Goal: Information Seeking & Learning: Check status

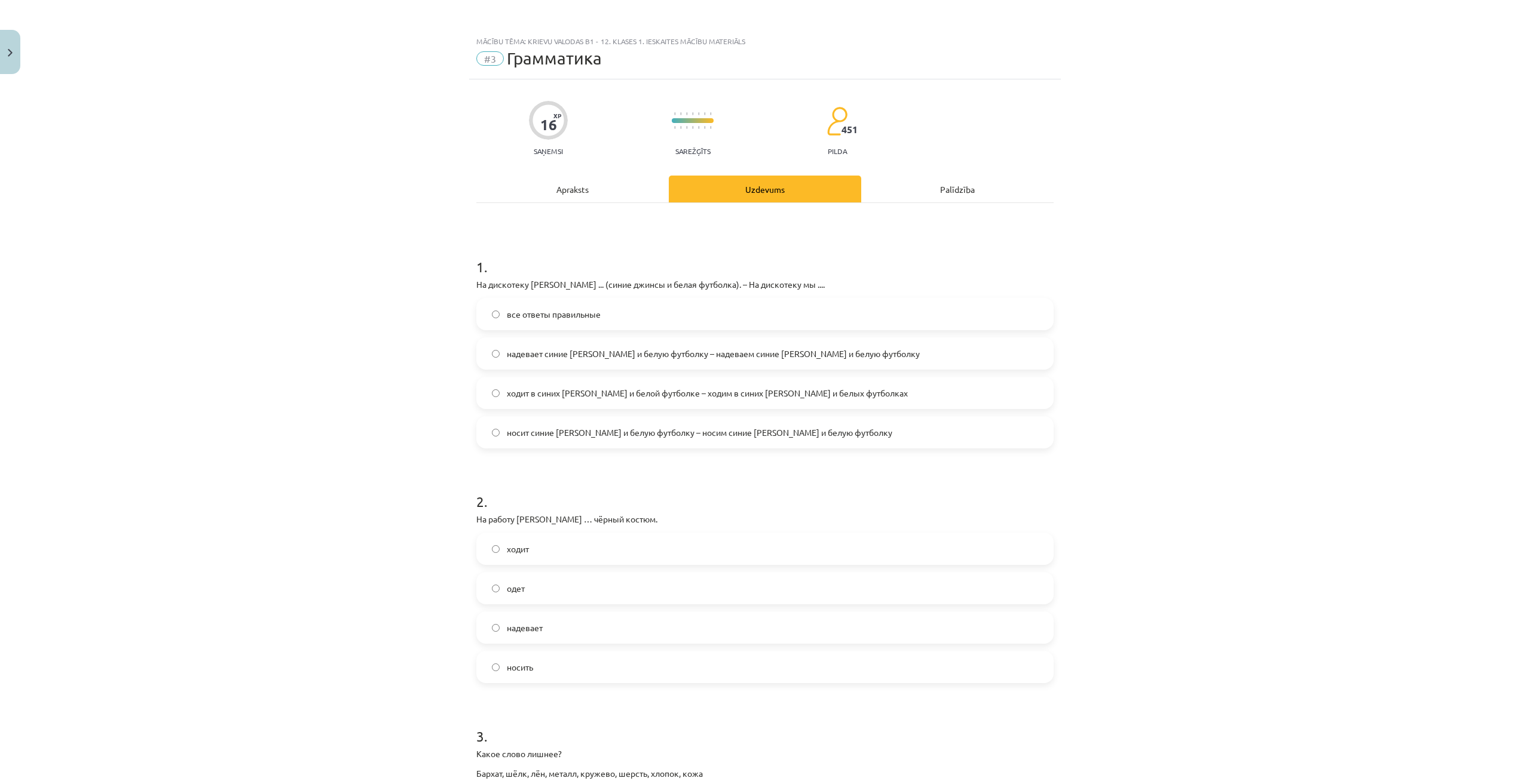
click at [531, 62] on span "Грамматика" at bounding box center [554, 58] width 95 height 20
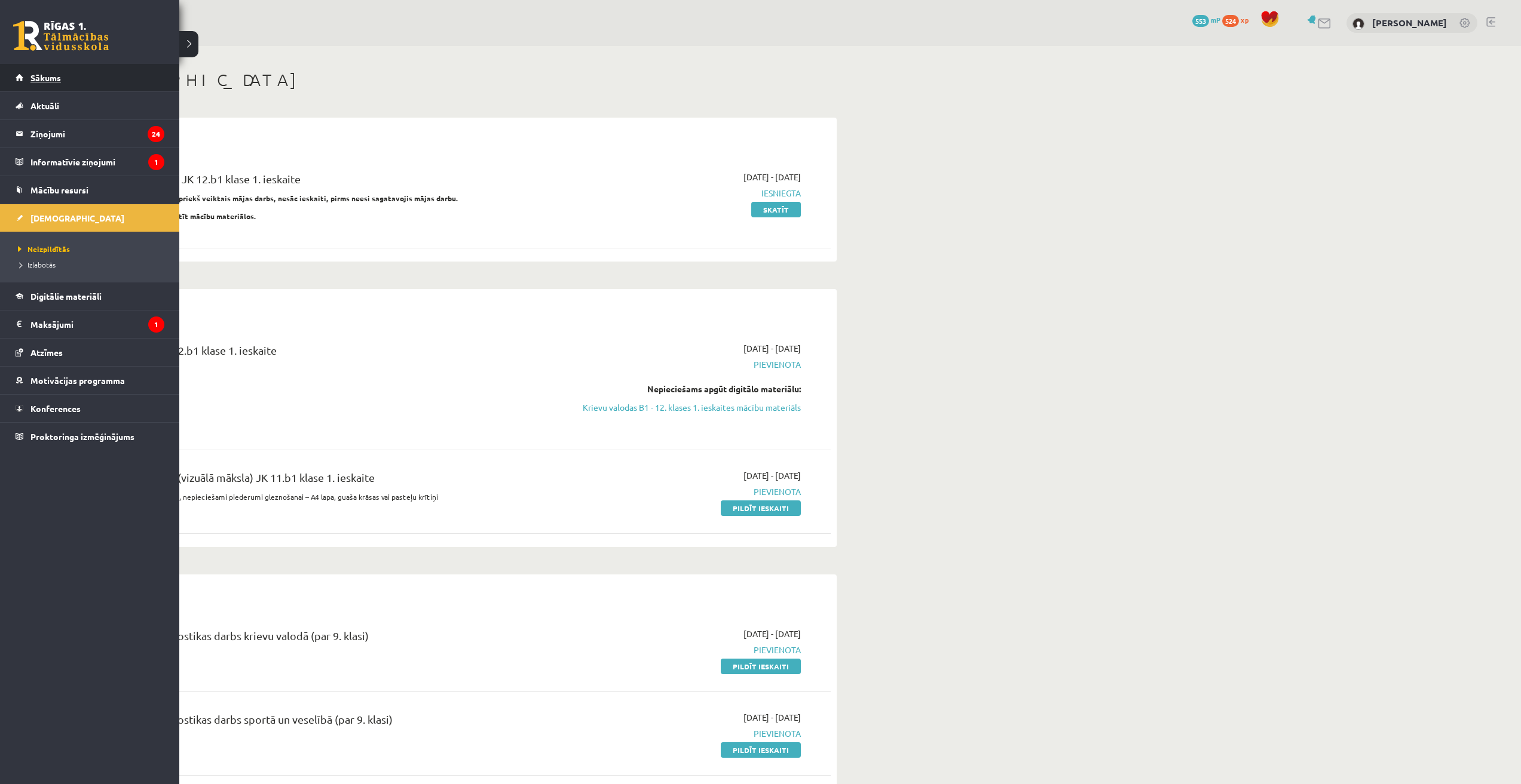
click at [34, 76] on span "Sākums" at bounding box center [46, 78] width 31 height 11
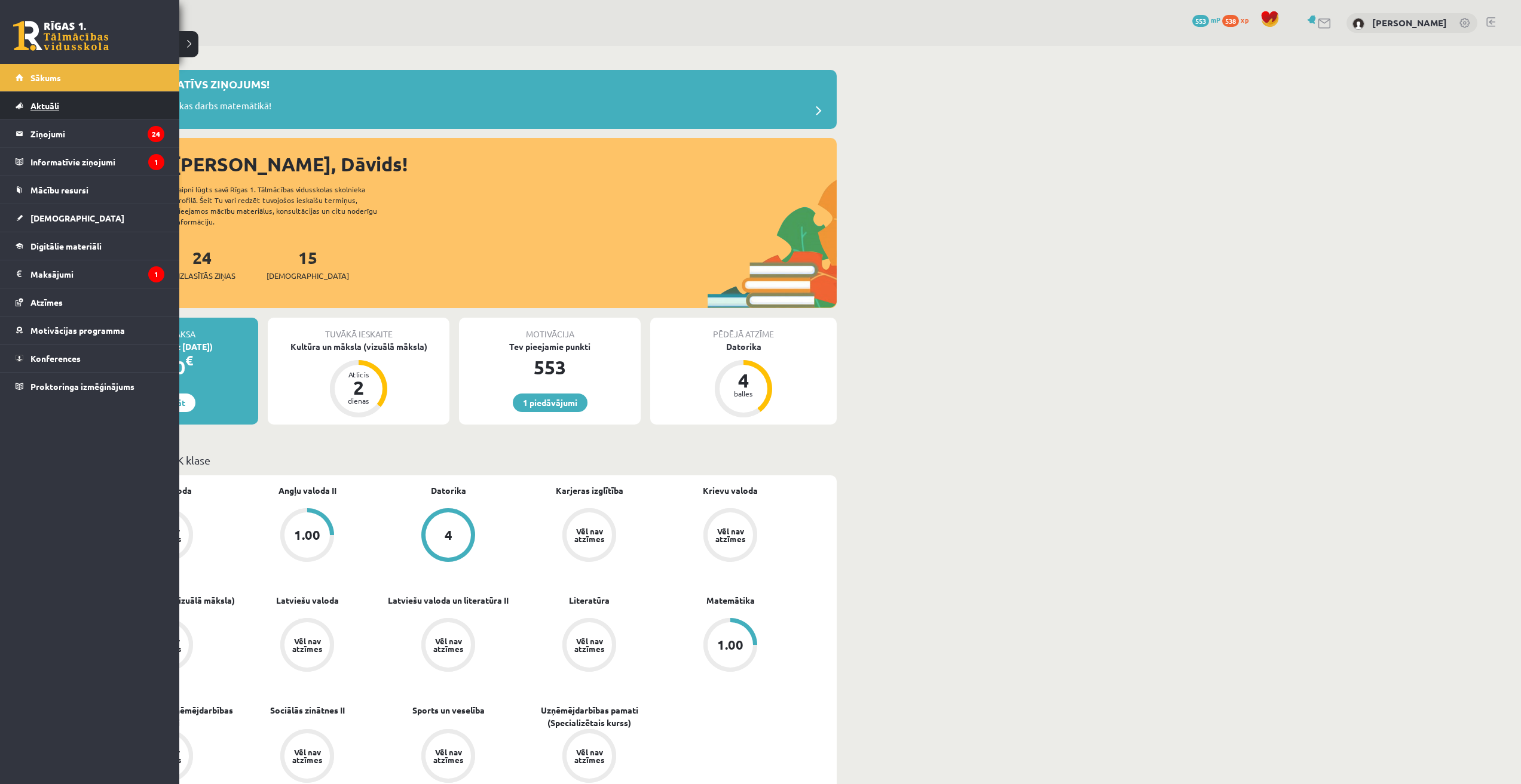
click at [62, 107] on link "Aktuāli" at bounding box center [90, 106] width 149 height 27
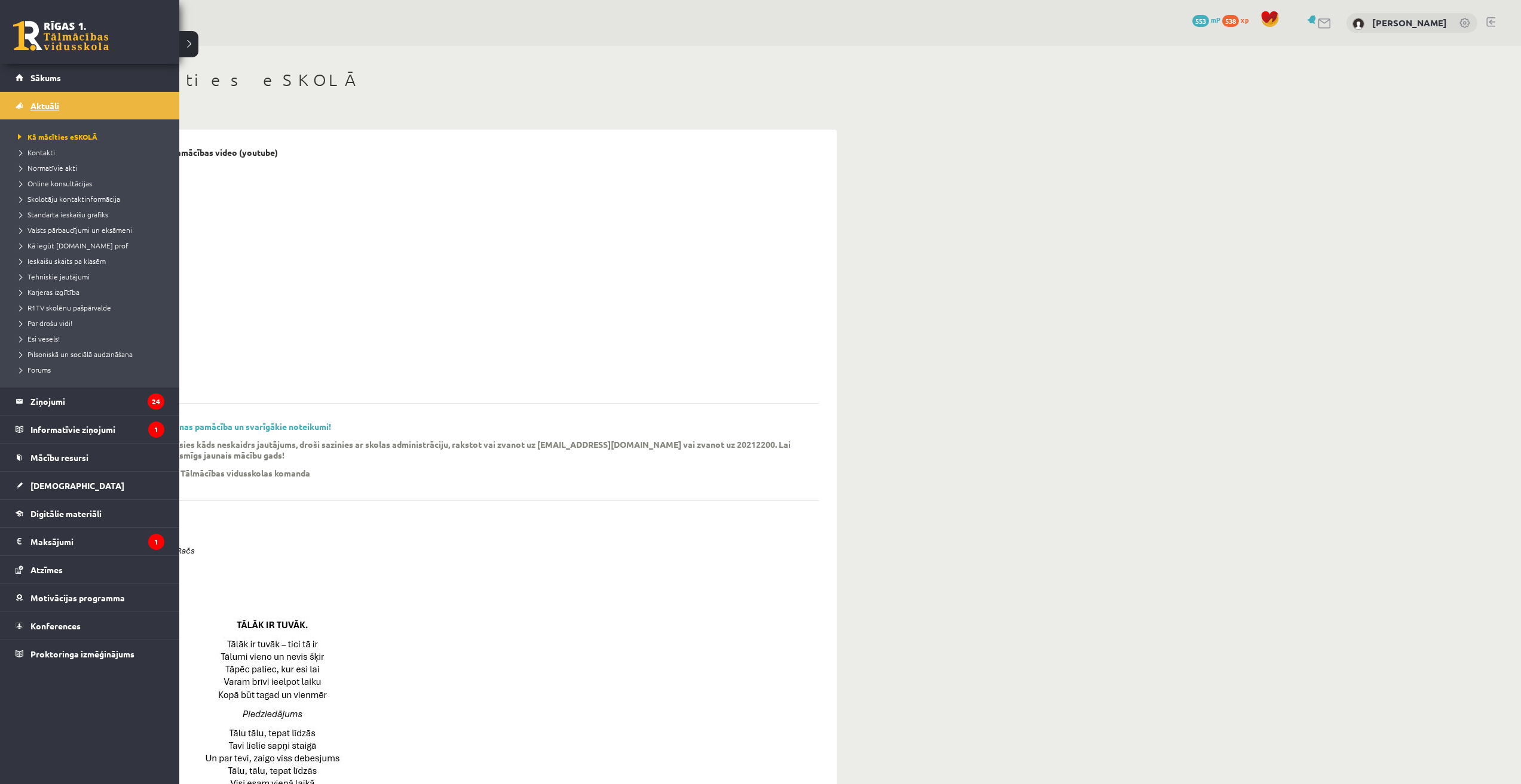
click at [44, 108] on span "Aktuāli" at bounding box center [45, 106] width 29 height 11
click at [67, 405] on legend "Ziņojumi 24" at bounding box center [97, 401] width 134 height 27
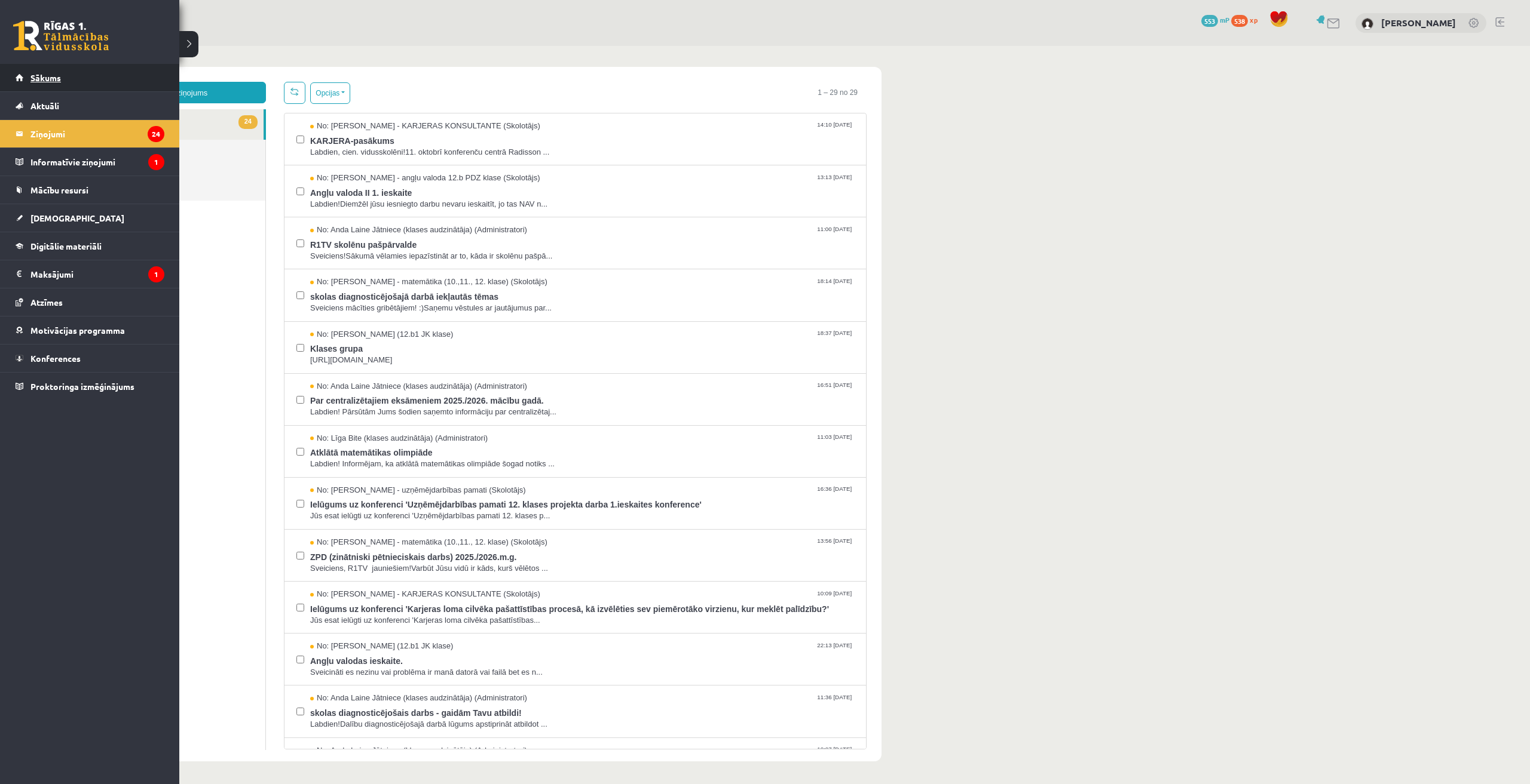
click at [46, 87] on link "Sākums" at bounding box center [90, 77] width 149 height 27
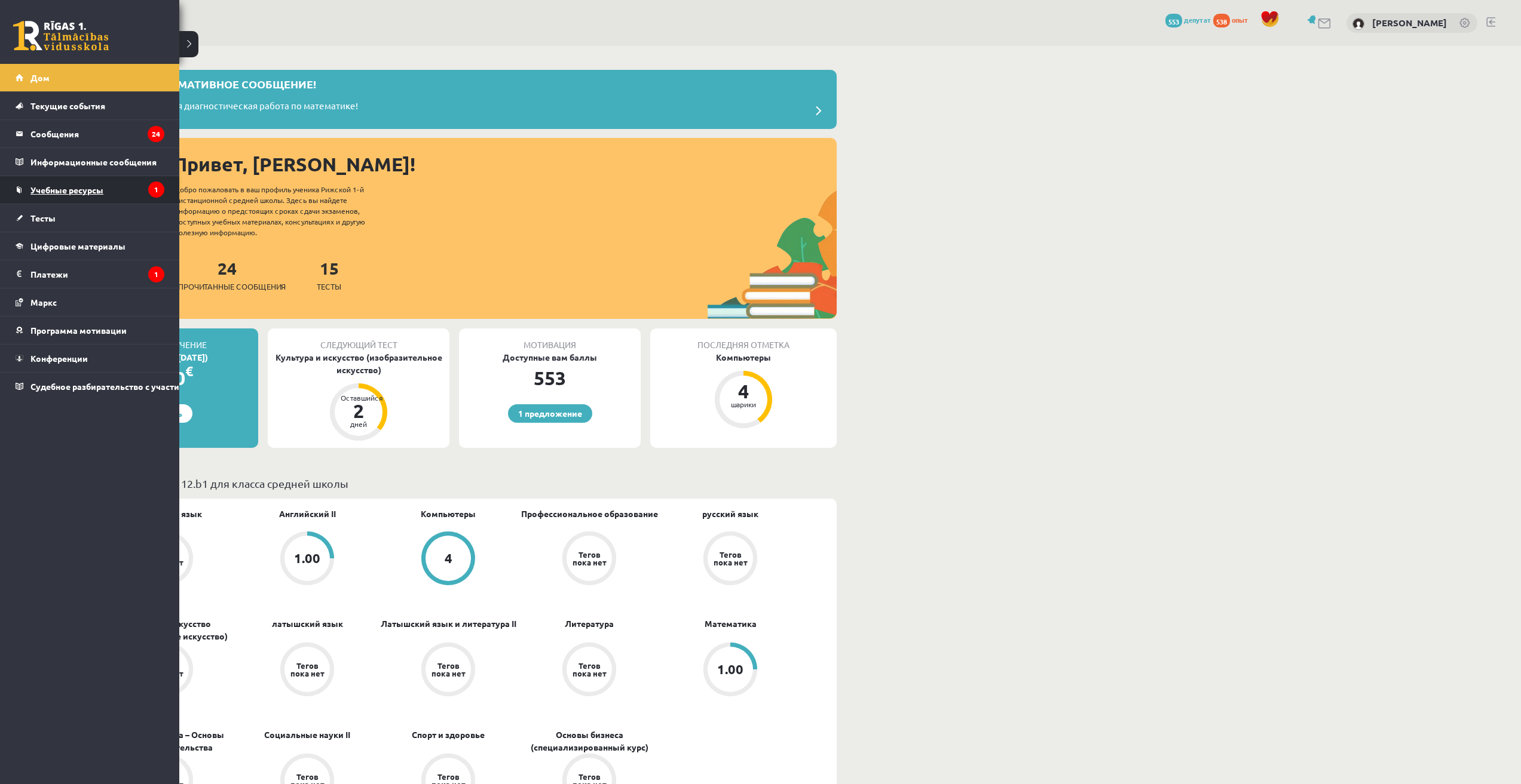
click at [67, 195] on link "Учебные ресурсы" at bounding box center [90, 190] width 149 height 27
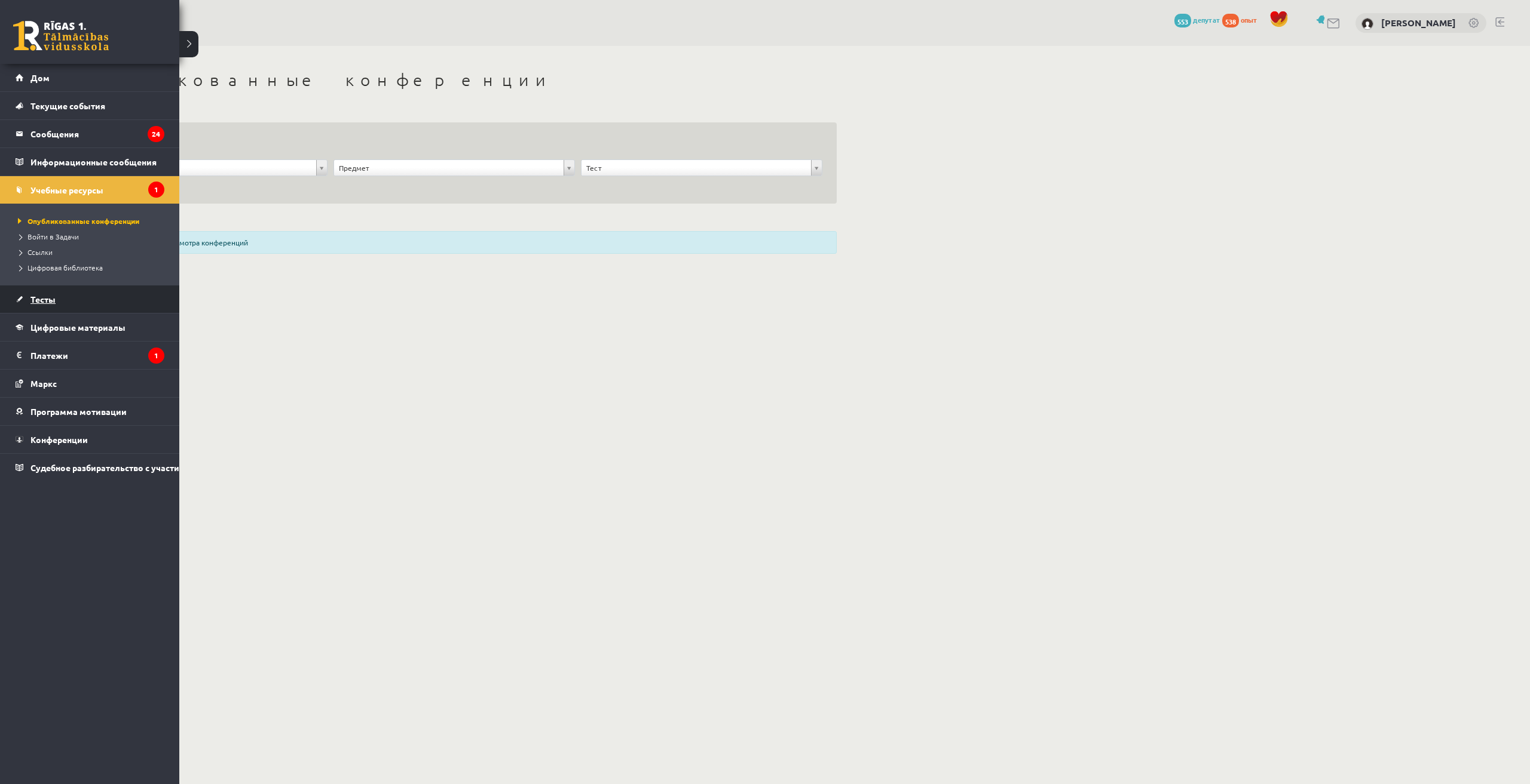
click at [46, 295] on font "Тесты" at bounding box center [43, 299] width 25 height 11
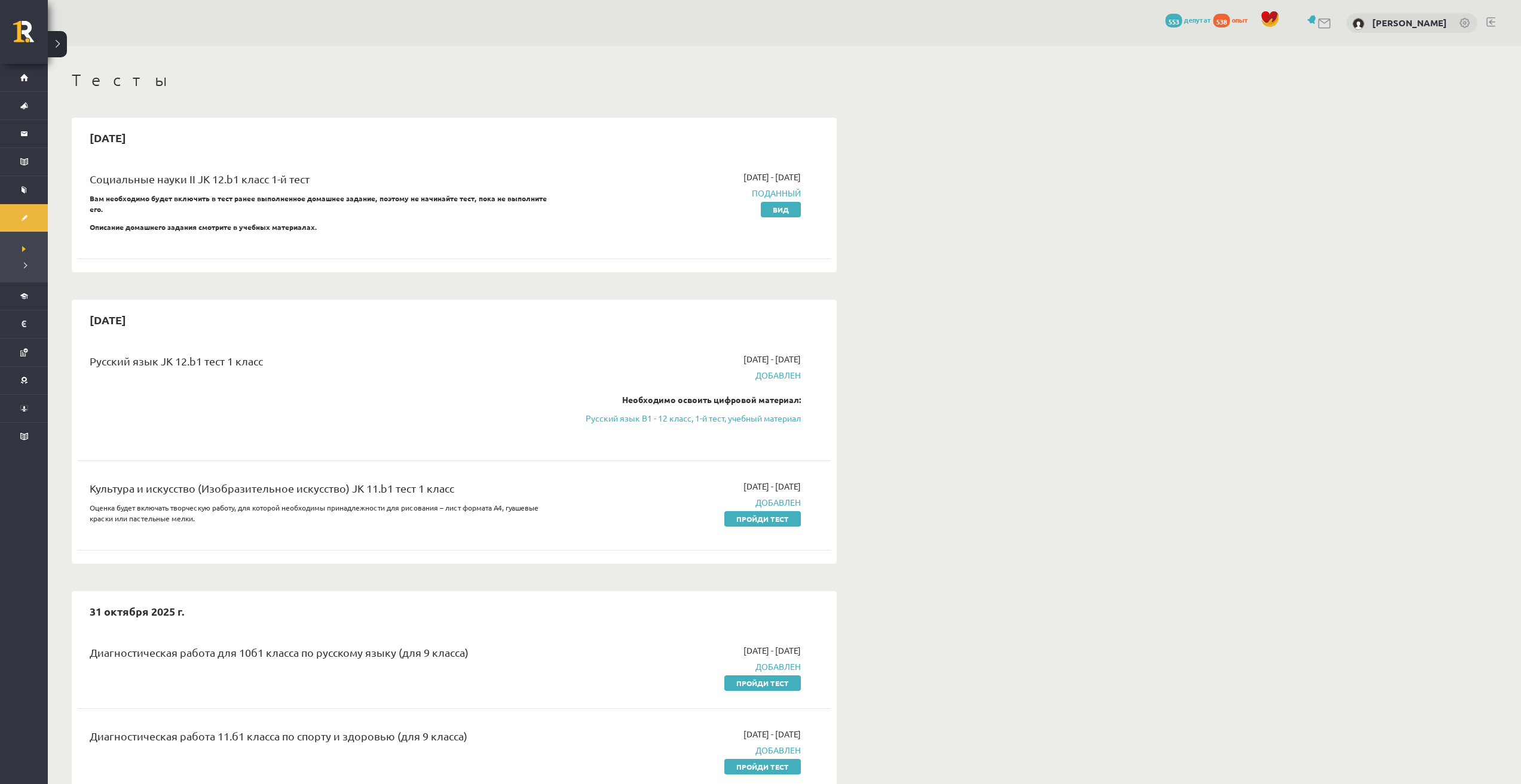
drag, startPoint x: 163, startPoint y: 360, endPoint x: 303, endPoint y: 370, distance: 140.4
click at [287, 362] on div "Русский язык JK 12.b1 тест 1 класс" at bounding box center [323, 364] width 468 height 22
drag, startPoint x: 238, startPoint y: 485, endPoint x: 427, endPoint y: 488, distance: 189.0
click at [424, 487] on font "Культура и искусство (Изобразительное искусство) JK 11.b1 тест 1 класс" at bounding box center [272, 488] width 365 height 13
click at [440, 435] on div "Русский язык JK 12.b1 тест 1 класс" at bounding box center [323, 397] width 486 height 88
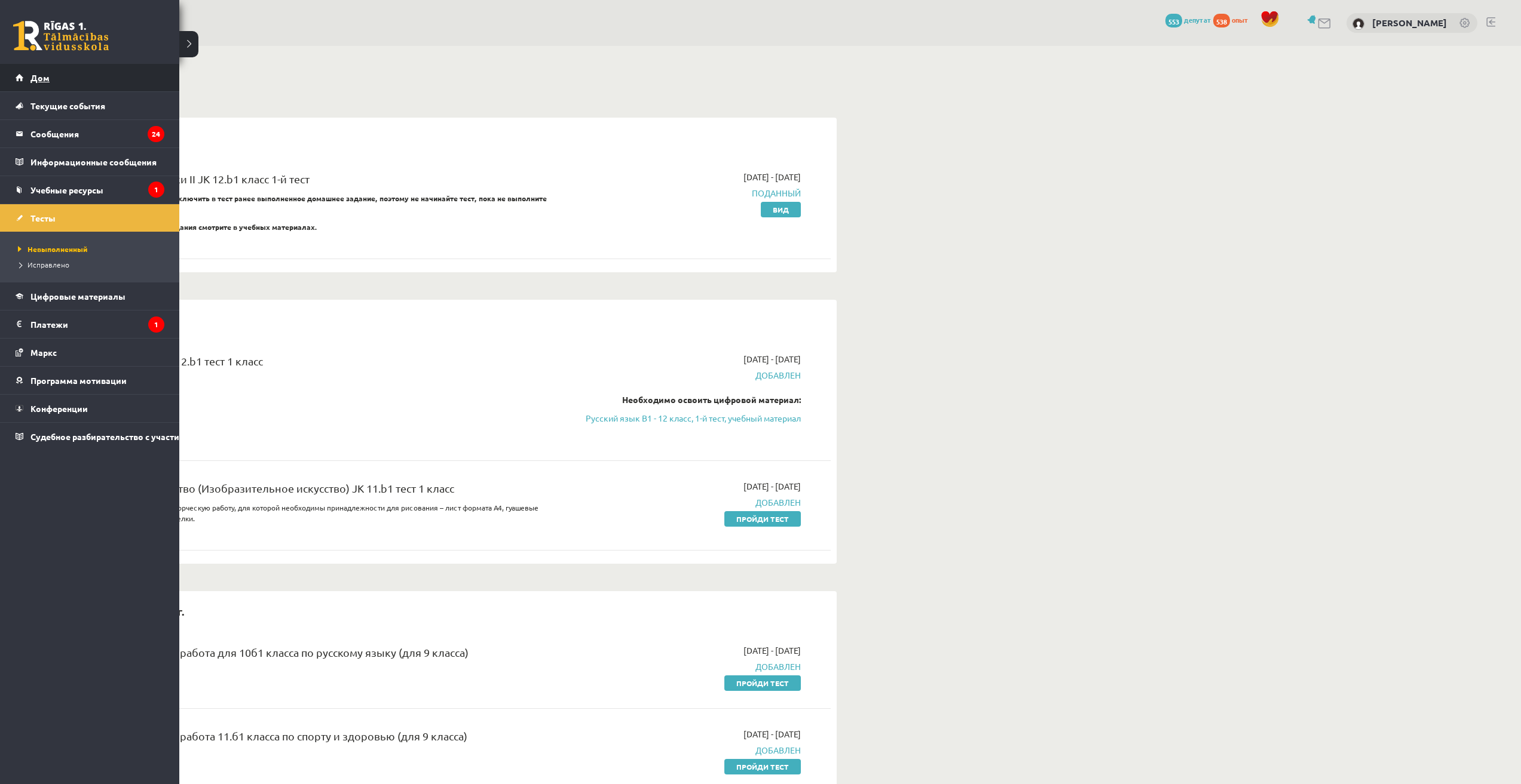
click at [42, 83] on link "Дом" at bounding box center [90, 77] width 149 height 27
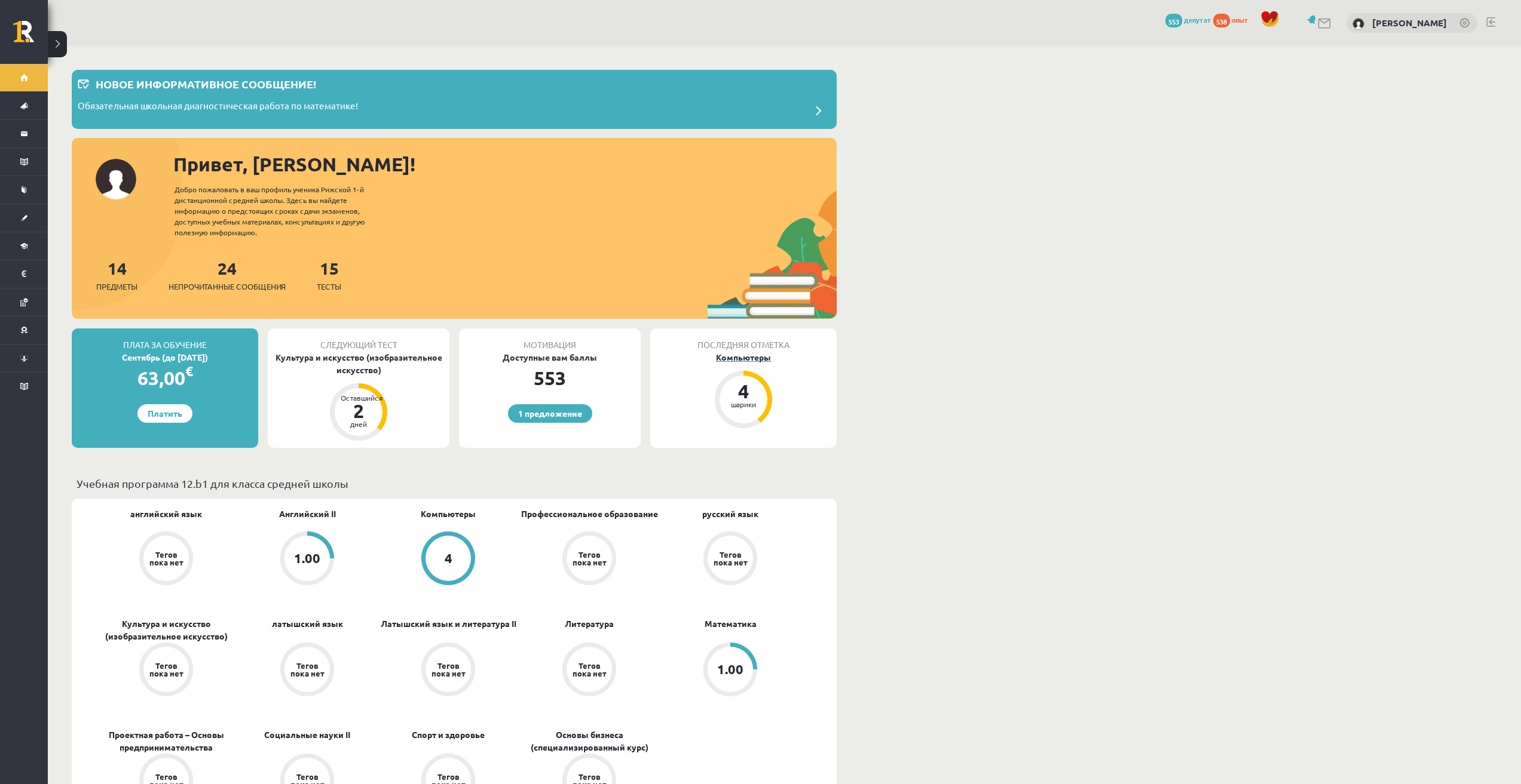
click at [751, 362] on font "Компьютеры" at bounding box center [743, 357] width 55 height 11
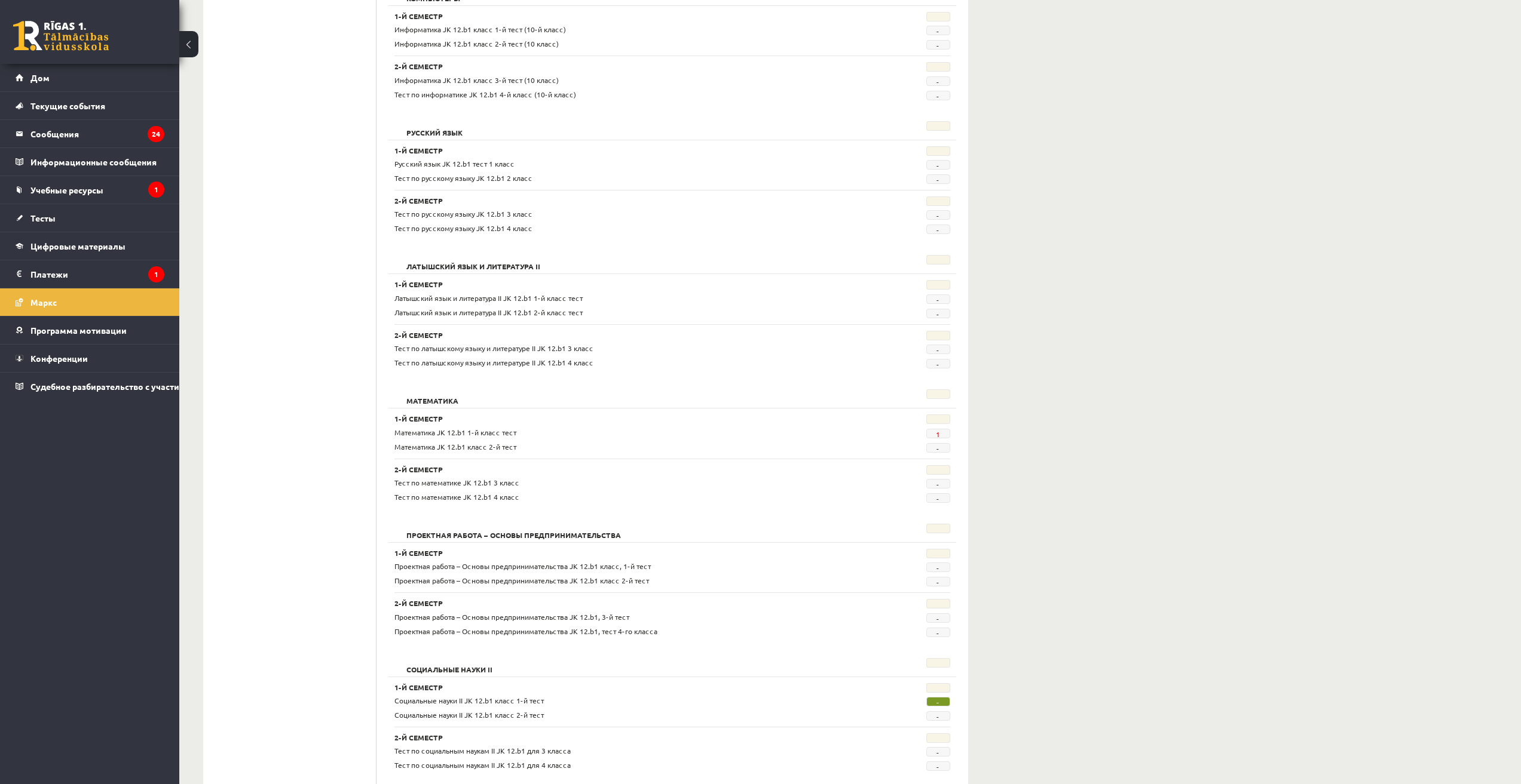
scroll to position [398, 0]
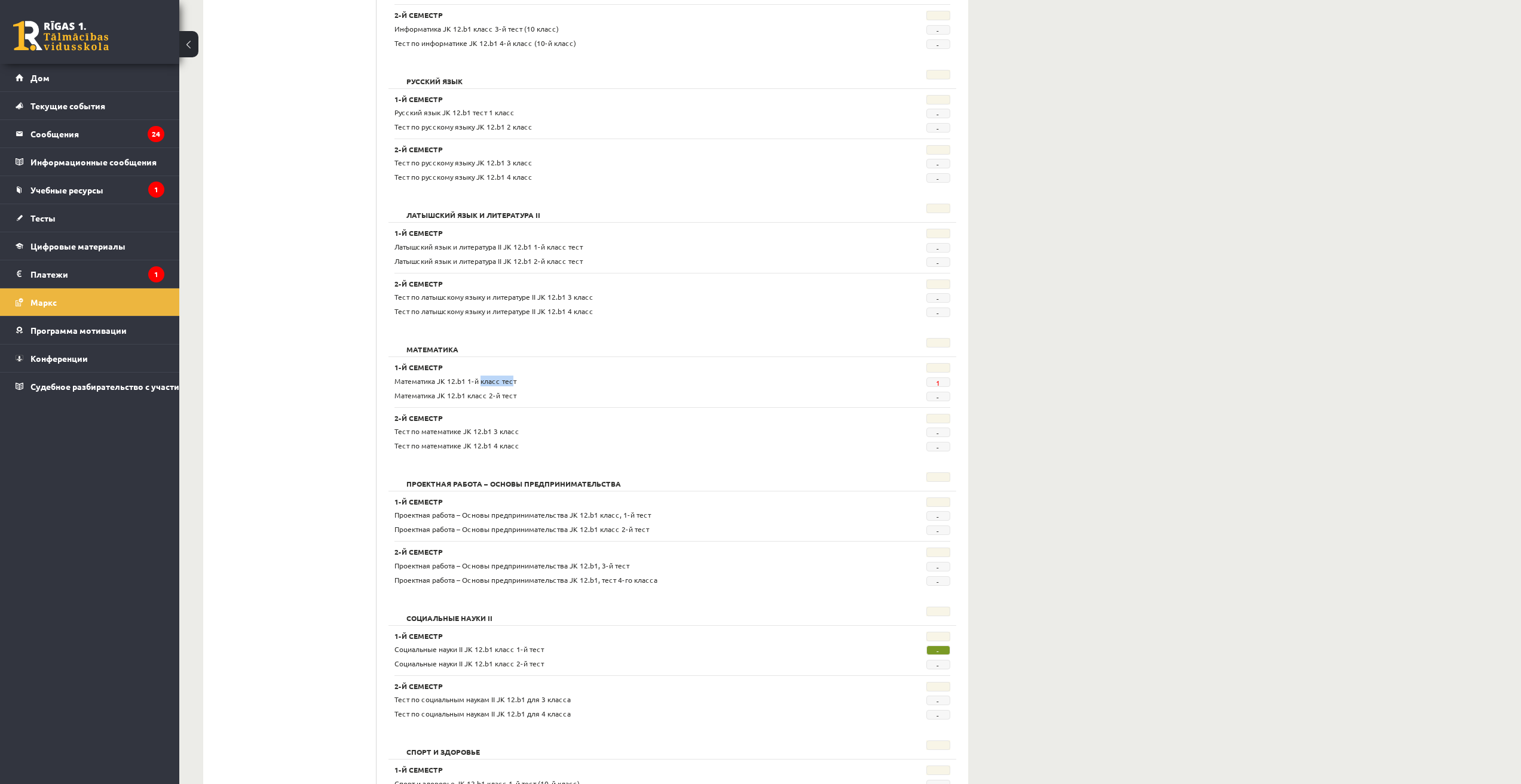
drag, startPoint x: 476, startPoint y: 383, endPoint x: 516, endPoint y: 383, distance: 40.0
click at [511, 383] on font "Математика JK 12.b1 1-й класс тест" at bounding box center [455, 381] width 122 height 10
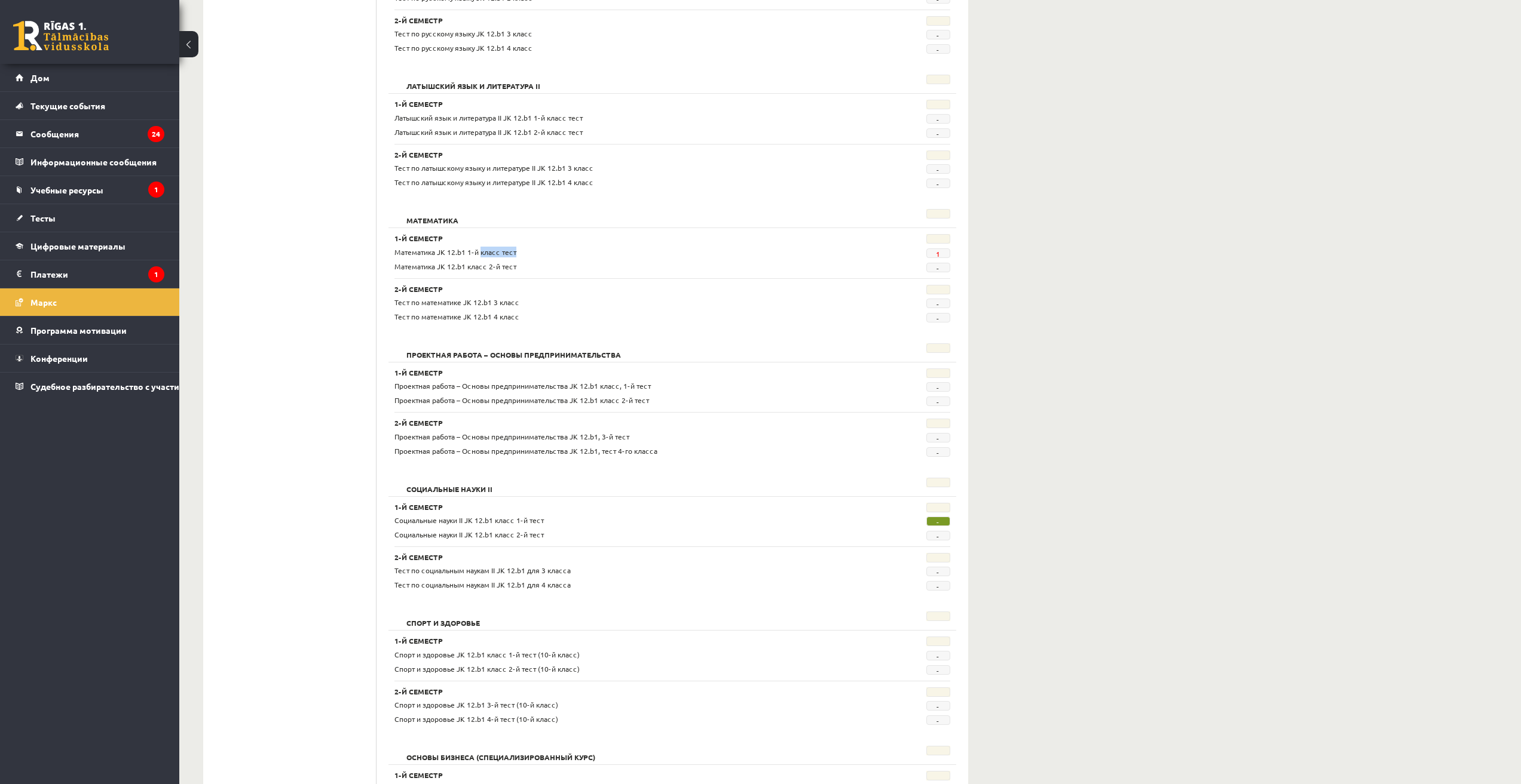
scroll to position [0, 0]
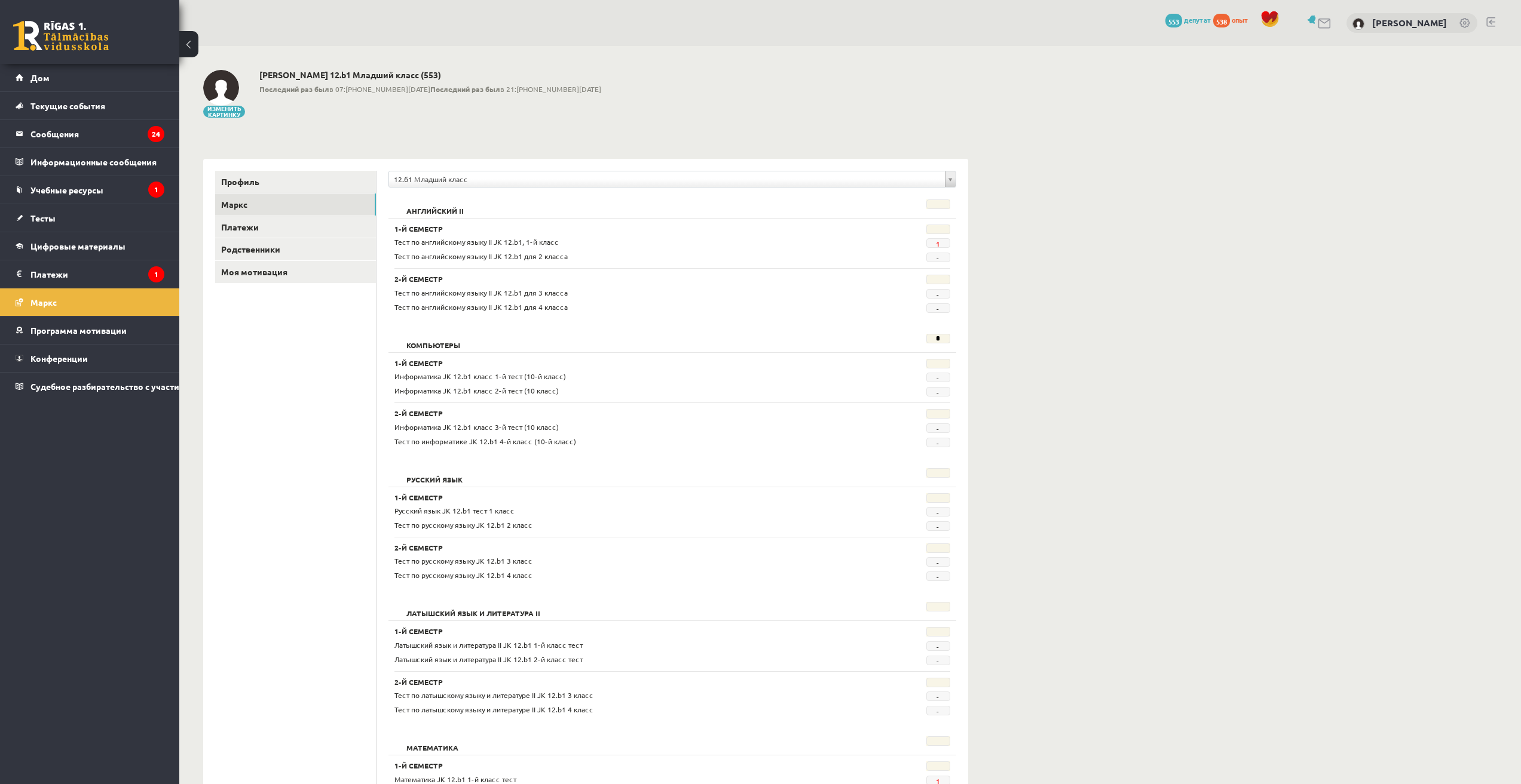
click at [457, 190] on div "**********" at bounding box center [672, 182] width 568 height 23
